Goal: Task Accomplishment & Management: Complete application form

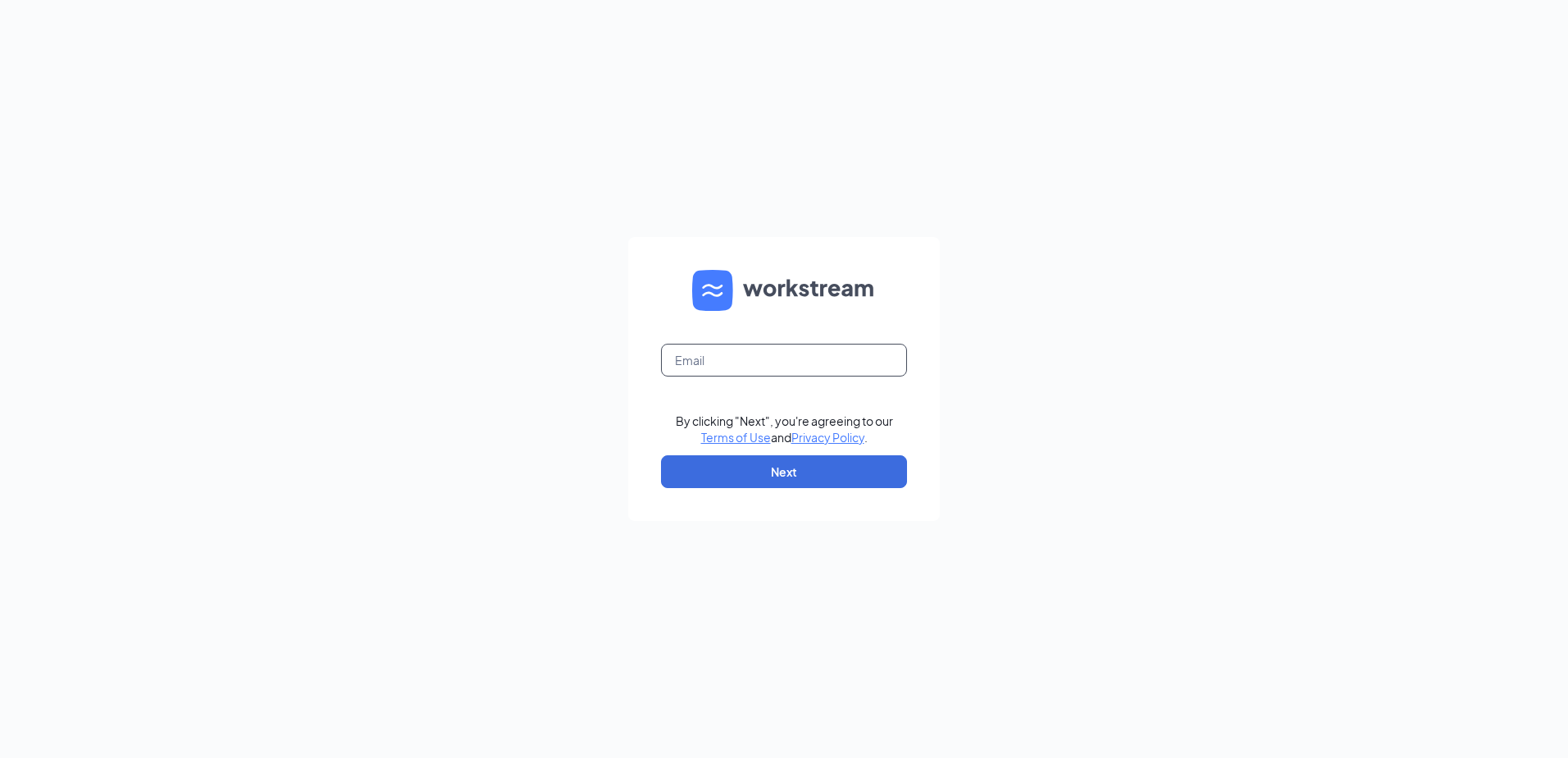
drag, startPoint x: 713, startPoint y: 348, endPoint x: 717, endPoint y: 340, distance: 8.9
click at [715, 346] on input "text" at bounding box center [784, 360] width 246 height 33
type input "[EMAIL_ADDRESS][DOMAIN_NAME]"
click at [794, 470] on button "Next" at bounding box center [784, 472] width 246 height 33
click at [714, 359] on input "text" at bounding box center [784, 360] width 246 height 33
